Goal: Transaction & Acquisition: Purchase product/service

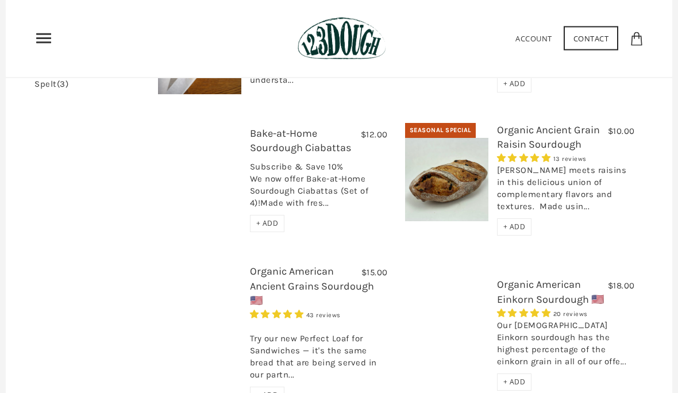
scroll to position [388, 0]
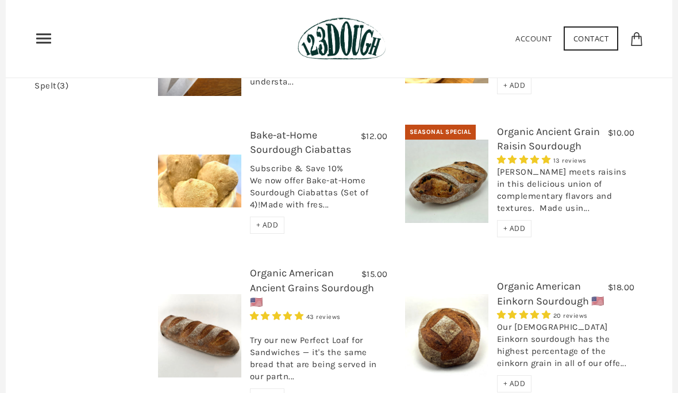
click at [325, 163] on div "Subscribe & Save 10% We now offer Bake-at-Home Sourdough Ciabattas (Set of 4)!M…" at bounding box center [319, 190] width 138 height 54
click at [287, 183] on div "Subscribe & Save 10% We now offer Bake-at-Home Sourdough Ciabattas (Set of 4)!M…" at bounding box center [319, 190] width 138 height 54
click at [312, 181] on div "Subscribe & Save 10% We now offer Bake-at-Home Sourdough Ciabattas (Set of 4)!M…" at bounding box center [319, 190] width 138 height 54
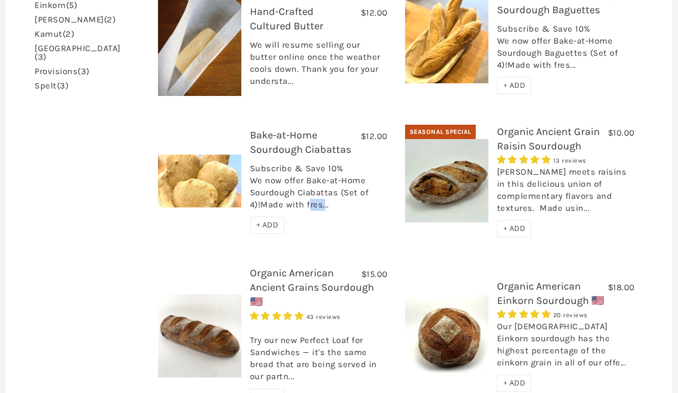
click at [350, 216] on div "$12.00 Bake-at-Home Sourdough Ciabattas No reviews Subscribe & Save 10% We now …" at bounding box center [272, 195] width 247 height 134
click at [565, 125] on link "Organic Ancient Grain Raisin Sourdough" at bounding box center [548, 138] width 103 height 27
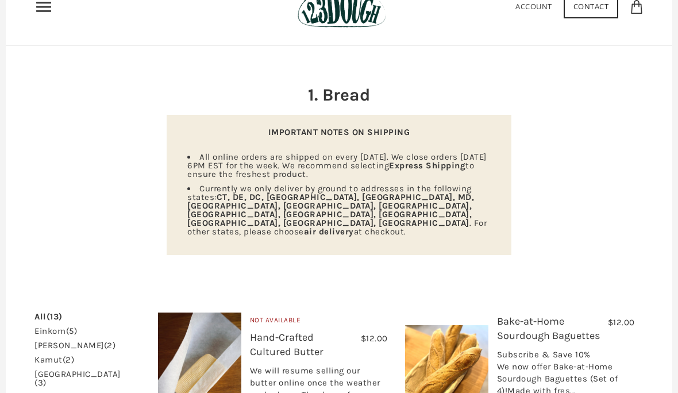
scroll to position [0, 0]
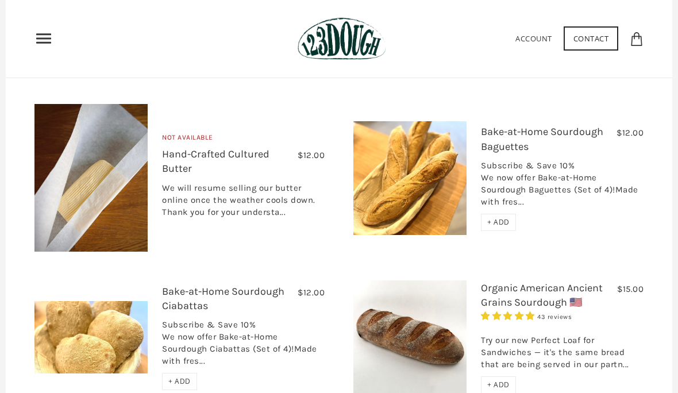
scroll to position [1276, 0]
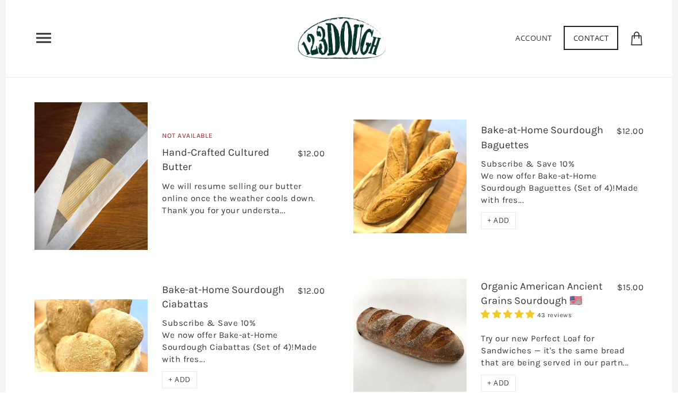
click at [48, 36] on icon "Primary" at bounding box center [43, 38] width 18 height 18
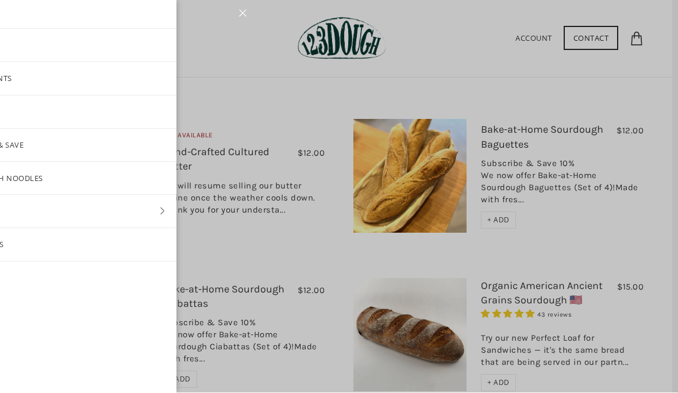
scroll to position [1, 0]
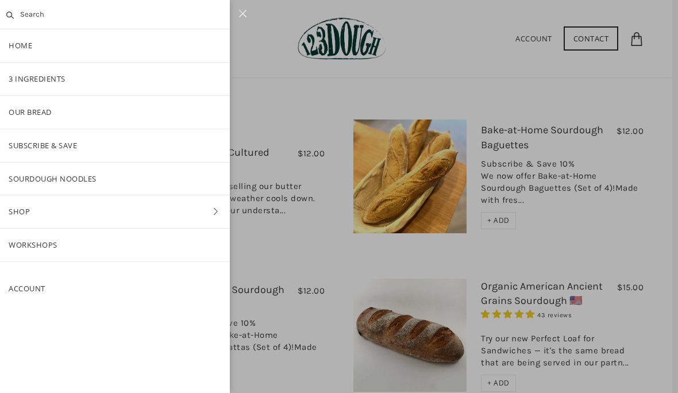
click at [285, 193] on div at bounding box center [339, 196] width 678 height 393
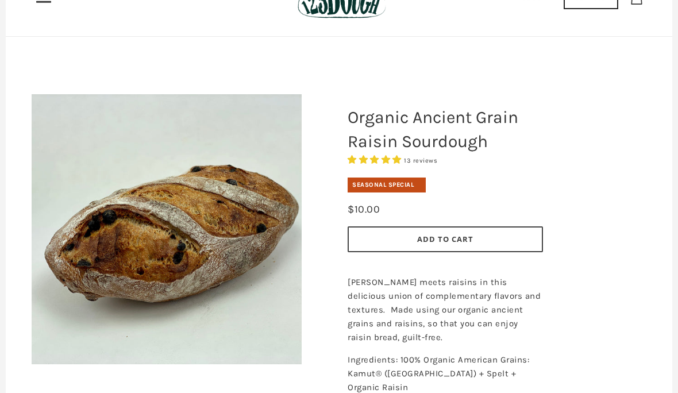
scroll to position [0, 0]
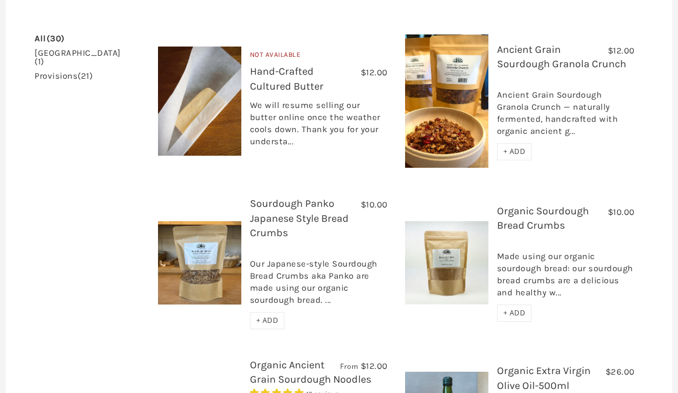
scroll to position [339, 0]
click at [537, 44] on link "Ancient Grain Sourdough Granola Crunch" at bounding box center [561, 57] width 129 height 27
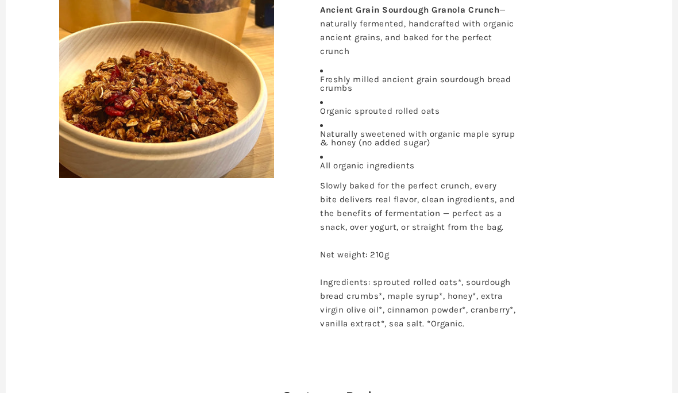
scroll to position [276, 0]
